Goal: Task Accomplishment & Management: Use online tool/utility

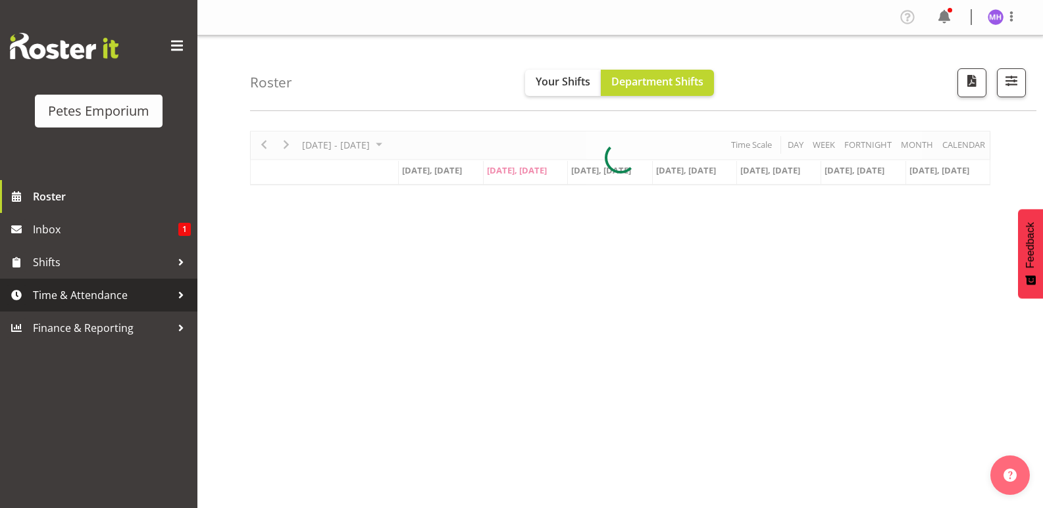
click at [133, 296] on span "Time & Attendance" at bounding box center [102, 295] width 138 height 20
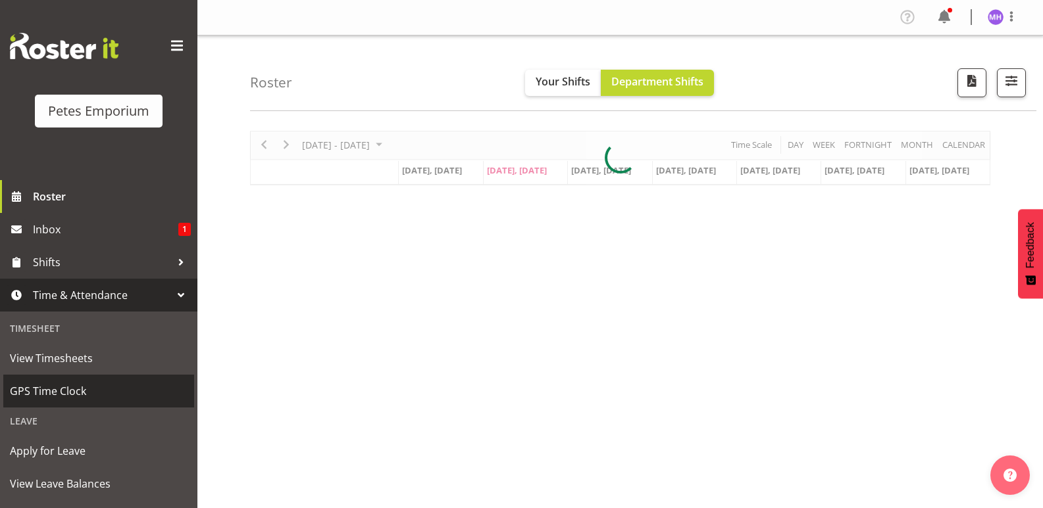
click at [81, 390] on span "GPS Time Clock" at bounding box center [99, 392] width 178 height 20
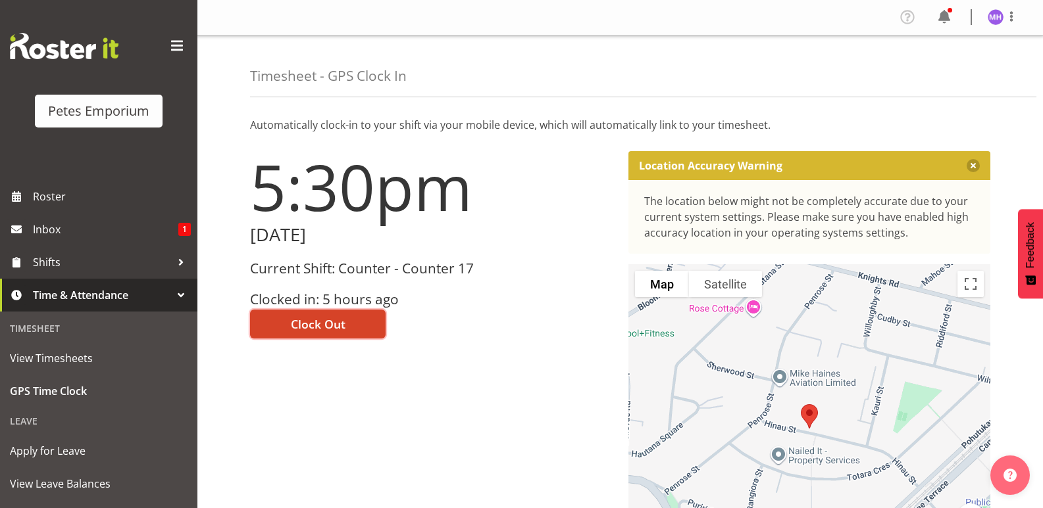
click at [327, 316] on span "Clock Out" at bounding box center [318, 324] width 55 height 17
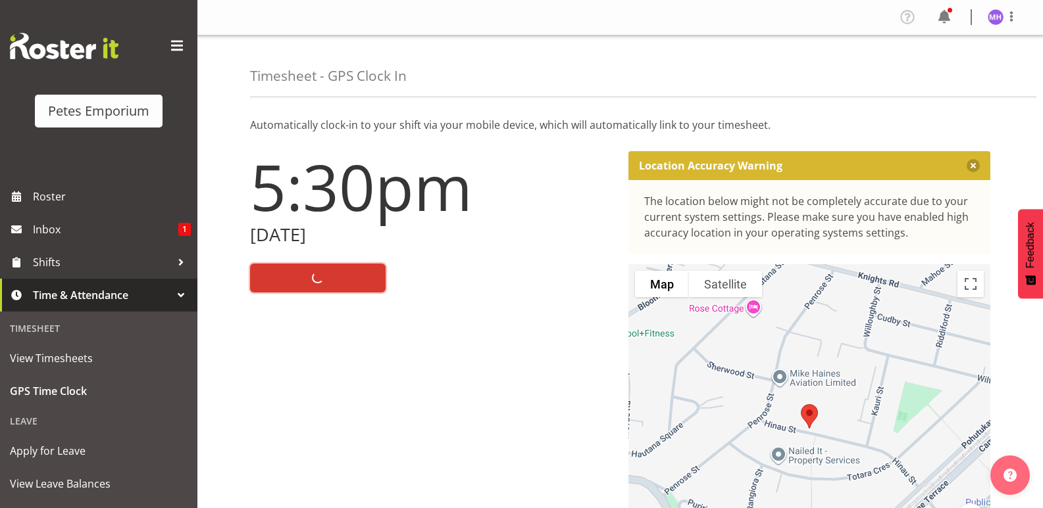
click at [996, 17] on img at bounding box center [995, 17] width 16 height 16
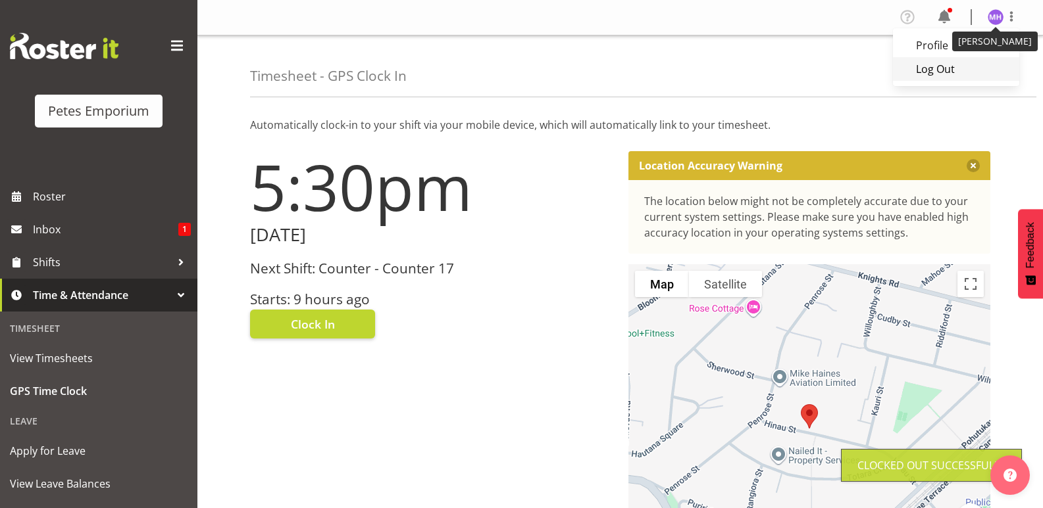
click at [947, 68] on link "Log Out" at bounding box center [956, 69] width 126 height 24
